Goal: Transaction & Acquisition: Purchase product/service

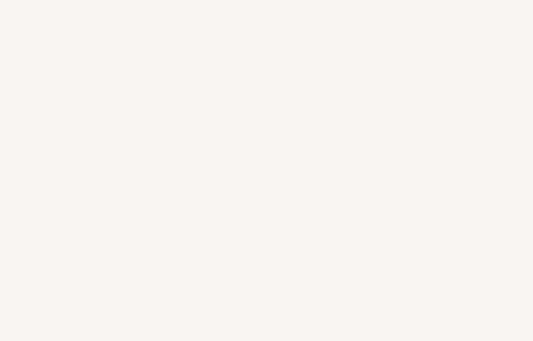
select select "CA"
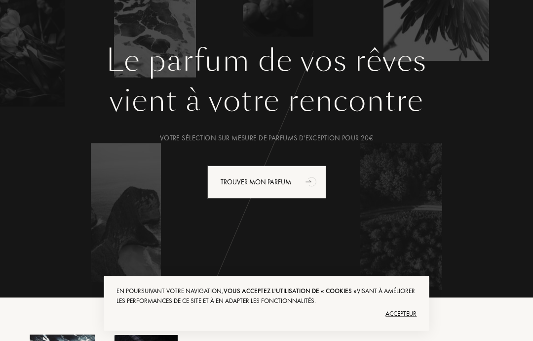
scroll to position [75, 0]
click at [263, 184] on font "Trouver mon parfum" at bounding box center [256, 181] width 71 height 9
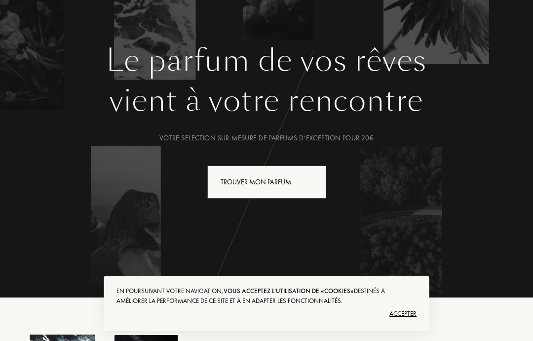
scroll to position [115, 0]
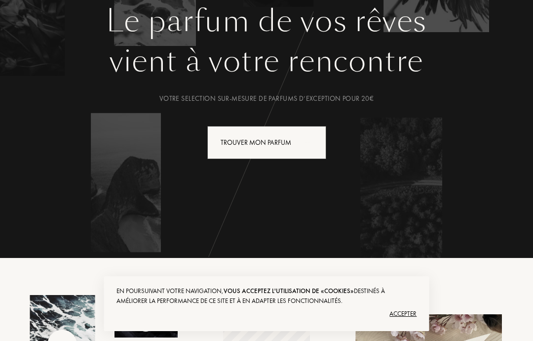
click at [277, 145] on div "Trouver mon parfum" at bounding box center [266, 142] width 119 height 33
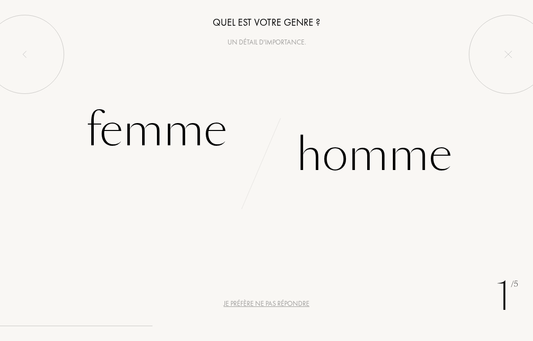
click at [164, 136] on div "Femme" at bounding box center [156, 130] width 141 height 67
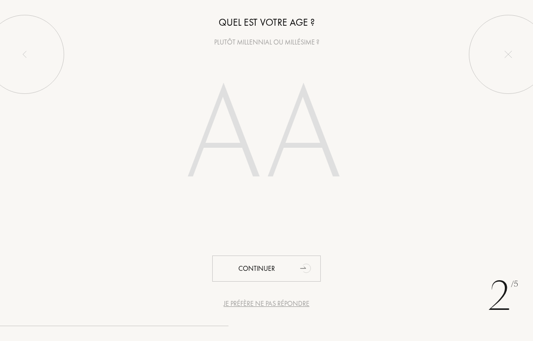
click at [267, 74] on input "number" at bounding box center [266, 137] width 212 height 170
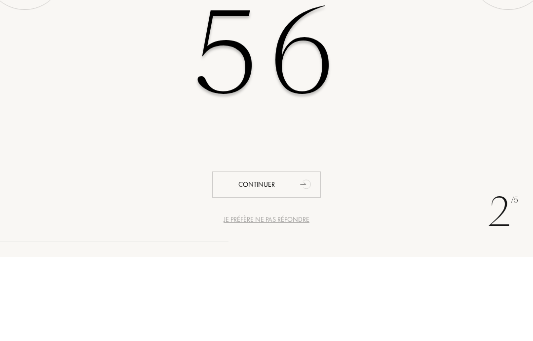
type input "56"
click at [518, 72] on div "56" at bounding box center [266, 137] width 533 height 170
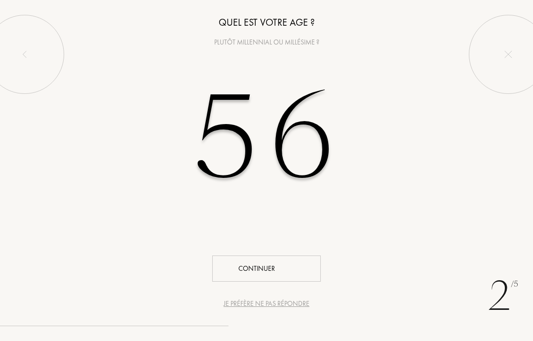
click at [261, 271] on div "Continuer" at bounding box center [266, 268] width 109 height 26
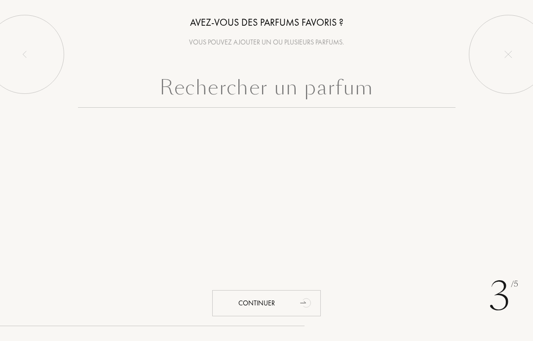
click at [310, 97] on input "text" at bounding box center [267, 90] width 378 height 36
click at [451, 85] on input "text" at bounding box center [267, 90] width 378 height 36
click at [454, 104] on input "text" at bounding box center [267, 90] width 378 height 36
click at [269, 98] on input "text" at bounding box center [267, 90] width 378 height 36
click at [510, 54] on img at bounding box center [508, 54] width 8 height 8
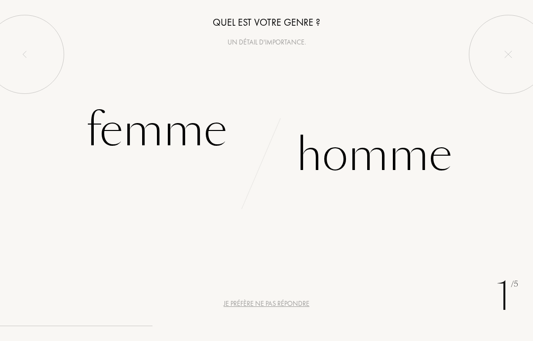
click at [178, 128] on div "Femme" at bounding box center [156, 130] width 141 height 67
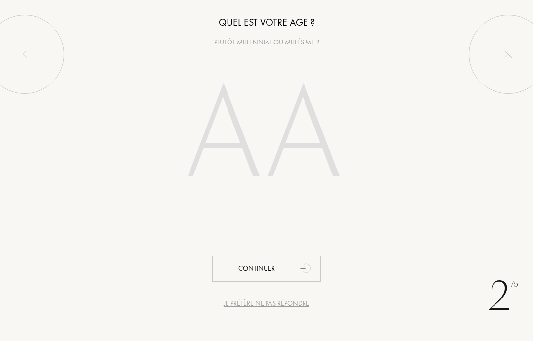
click at [270, 133] on input "number" at bounding box center [266, 137] width 212 height 170
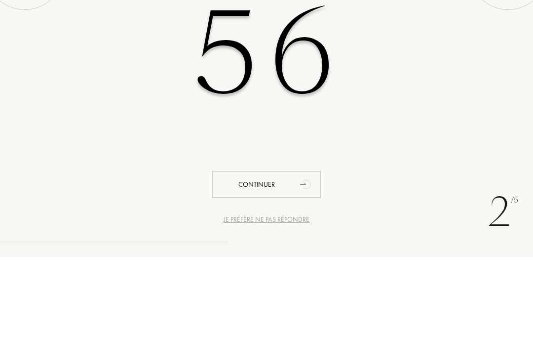
type input "56"
click at [464, 91] on div "56" at bounding box center [266, 137] width 533 height 170
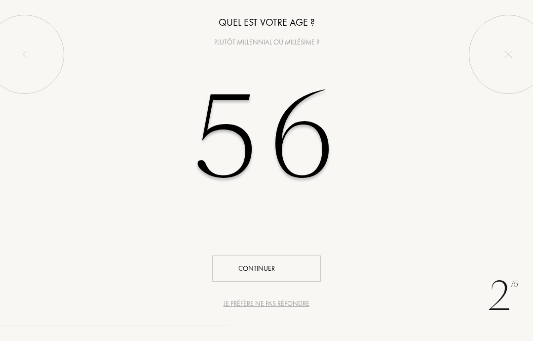
click at [266, 271] on div "Continuer" at bounding box center [266, 268] width 109 height 26
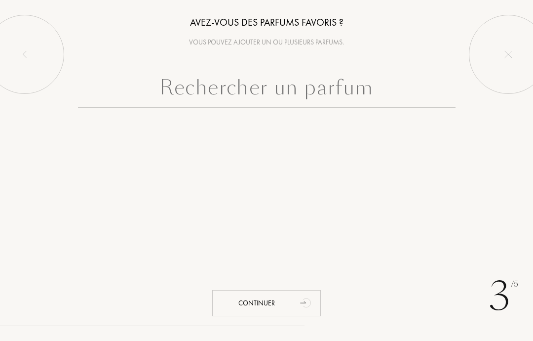
click at [269, 305] on div "Continuer" at bounding box center [266, 303] width 109 height 26
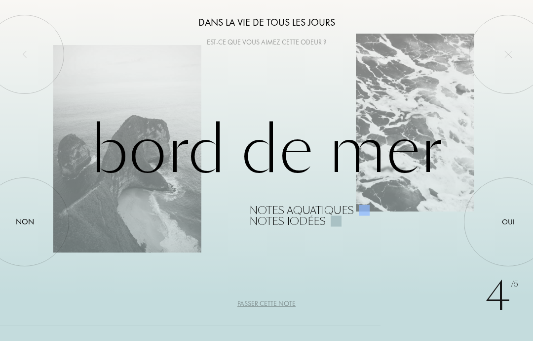
click at [512, 222] on div "Oui" at bounding box center [508, 221] width 13 height 11
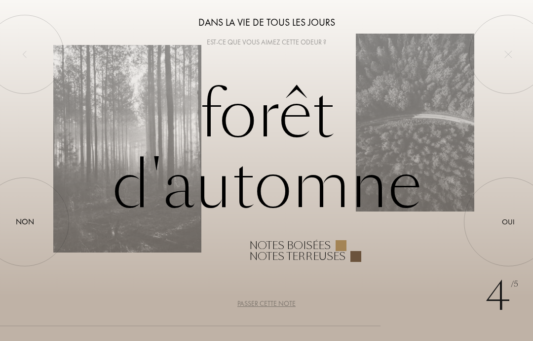
click at [28, 218] on div "Non" at bounding box center [25, 222] width 18 height 12
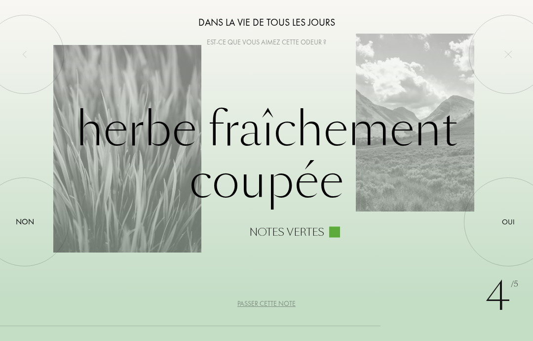
click at [29, 219] on div "Non" at bounding box center [25, 222] width 18 height 12
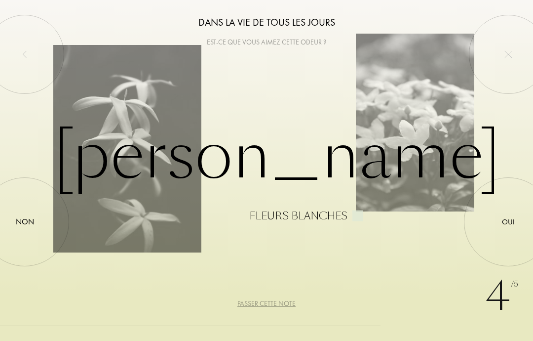
click at [506, 224] on div "Oui" at bounding box center [508, 221] width 13 height 11
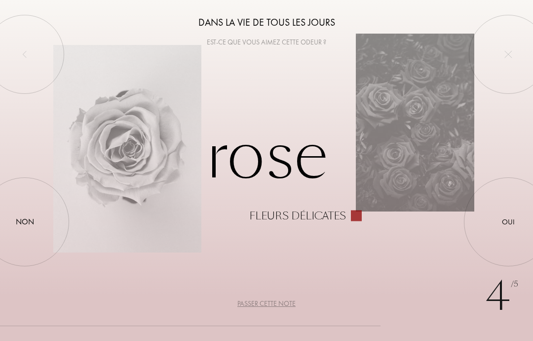
click at [507, 221] on div "Oui" at bounding box center [508, 221] width 13 height 11
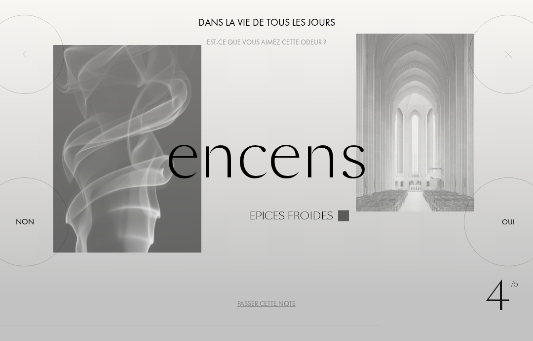
click at [515, 221] on div "Oui" at bounding box center [508, 221] width 13 height 11
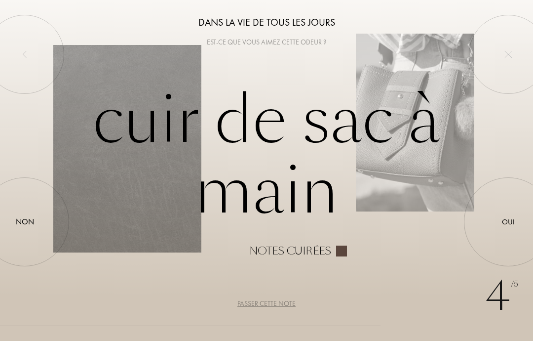
click at [28, 220] on div "Non" at bounding box center [25, 222] width 18 height 12
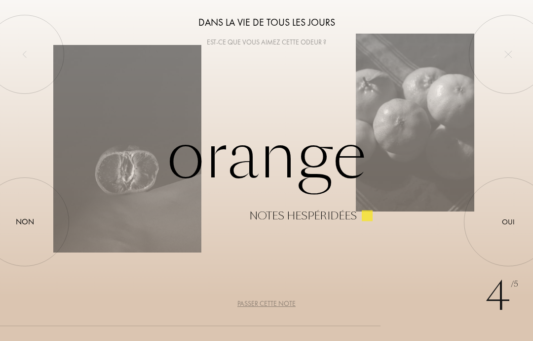
click at [508, 221] on div "Oui" at bounding box center [508, 221] width 13 height 11
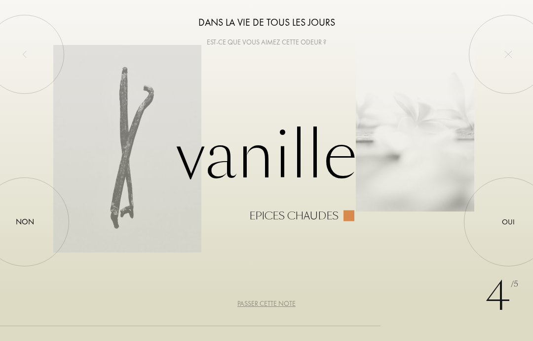
click at [28, 225] on div "Non" at bounding box center [25, 222] width 18 height 12
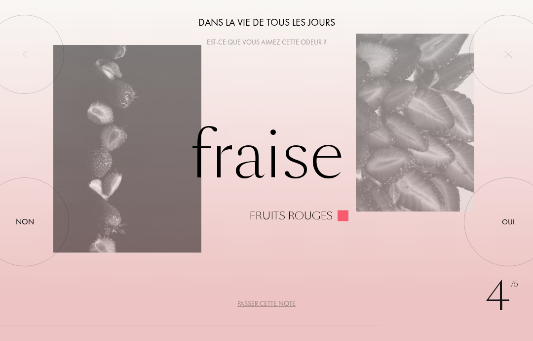
click at [24, 222] on div "Non" at bounding box center [25, 222] width 18 height 12
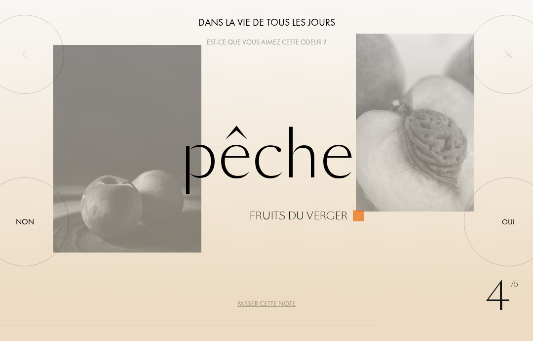
click at [508, 222] on div at bounding box center [508, 222] width 0 height 0
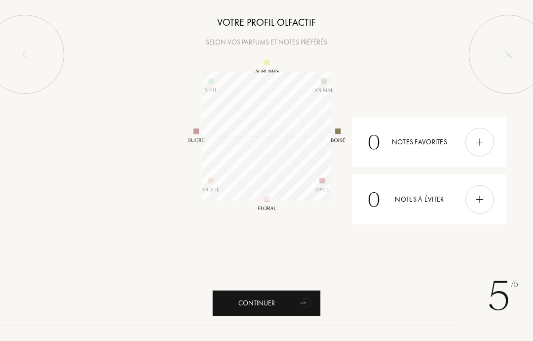
scroll to position [128, 128]
click at [258, 306] on div "Continuer" at bounding box center [266, 303] width 109 height 26
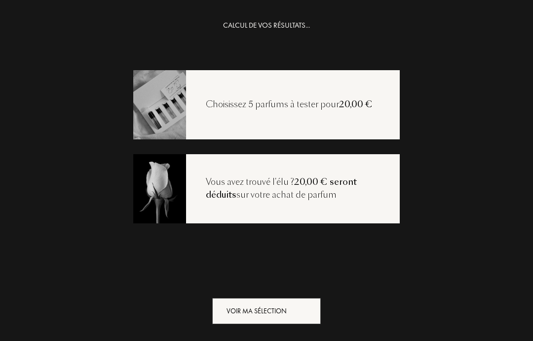
click at [273, 308] on div "Voir ma sélection" at bounding box center [266, 311] width 109 height 26
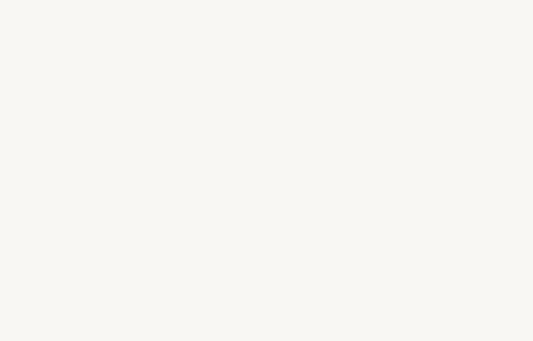
select select "CA"
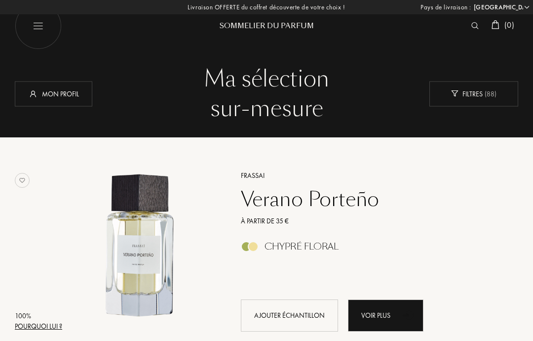
click at [382, 312] on div "Voir plus" at bounding box center [386, 315] width 76 height 32
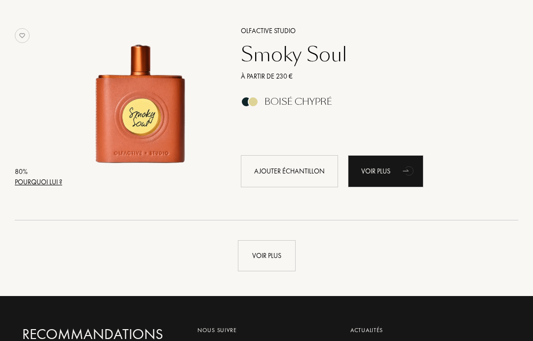
scroll to position [2181, 0]
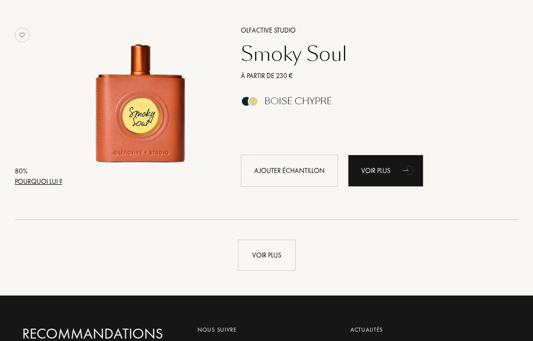
click at [268, 257] on div "Voir plus" at bounding box center [267, 255] width 58 height 31
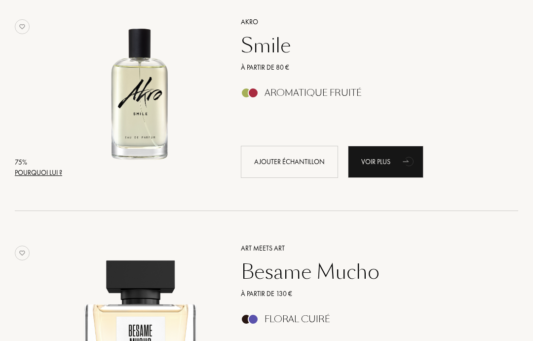
scroll to position [4226, 0]
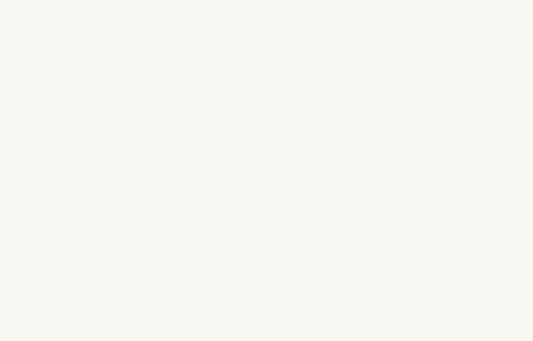
select select "CA"
